Goal: Navigation & Orientation: Find specific page/section

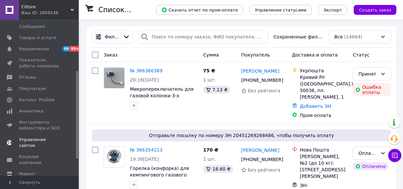
scroll to position [91, 0]
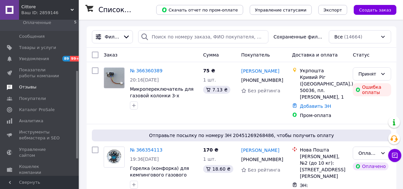
click at [29, 87] on span "Отзывы" at bounding box center [27, 87] width 17 height 6
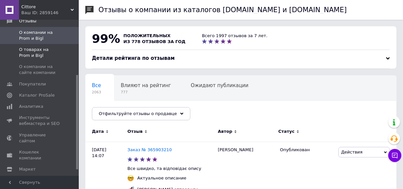
click at [55, 47] on span "О товарах на Prom и Bigl" at bounding box center [40, 53] width 42 height 12
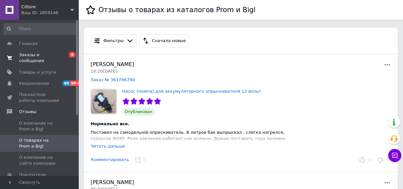
click at [40, 54] on span "Заказы и сообщения" at bounding box center [40, 58] width 42 height 12
